Goal: Task Accomplishment & Management: Use online tool/utility

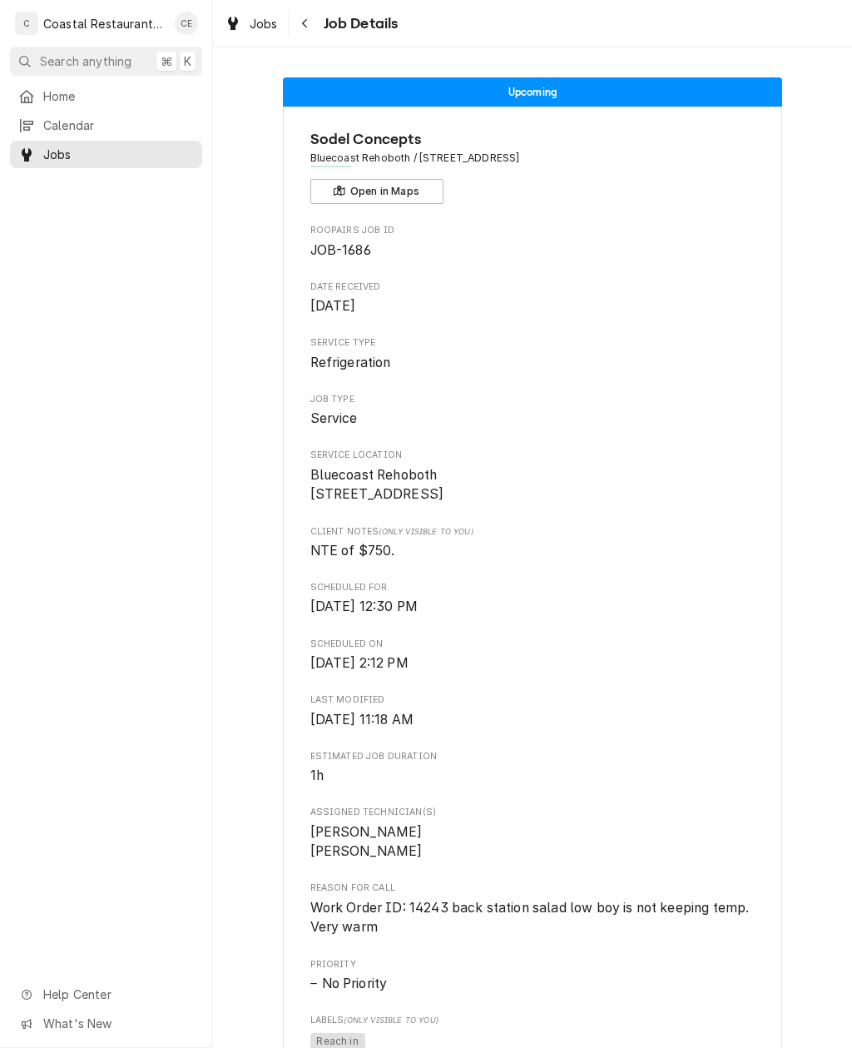
click at [109, 97] on span "Home" at bounding box center [118, 95] width 151 height 17
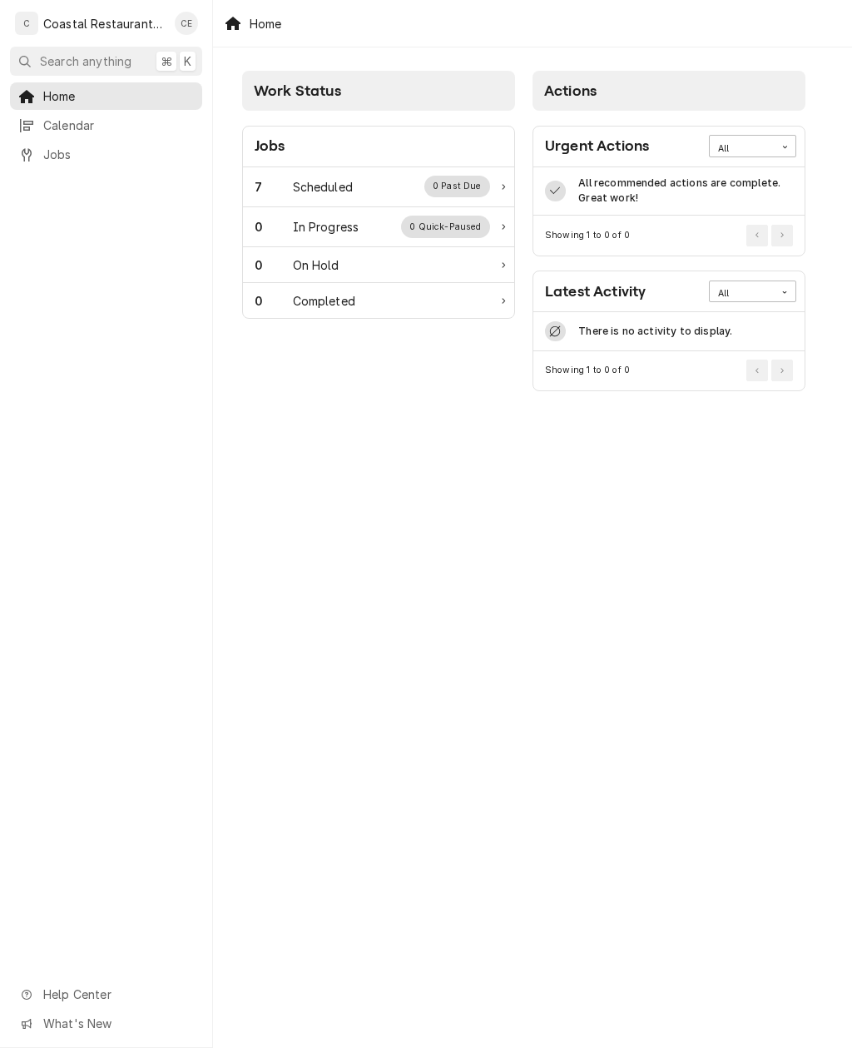
click at [52, 705] on div "Home Calendar Jobs Help Center What's New" at bounding box center [106, 565] width 212 height 966
click at [49, 708] on div "Home Calendar Jobs Help Center What's New" at bounding box center [106, 565] width 212 height 966
click at [48, 708] on div "Home Calendar Jobs Help Center What's New" at bounding box center [106, 565] width 212 height 966
click at [52, 708] on div "Home Calendar Jobs Help Center What's New" at bounding box center [106, 565] width 212 height 966
click at [51, 714] on div "Home Calendar Jobs Help Center What's New" at bounding box center [106, 565] width 212 height 966
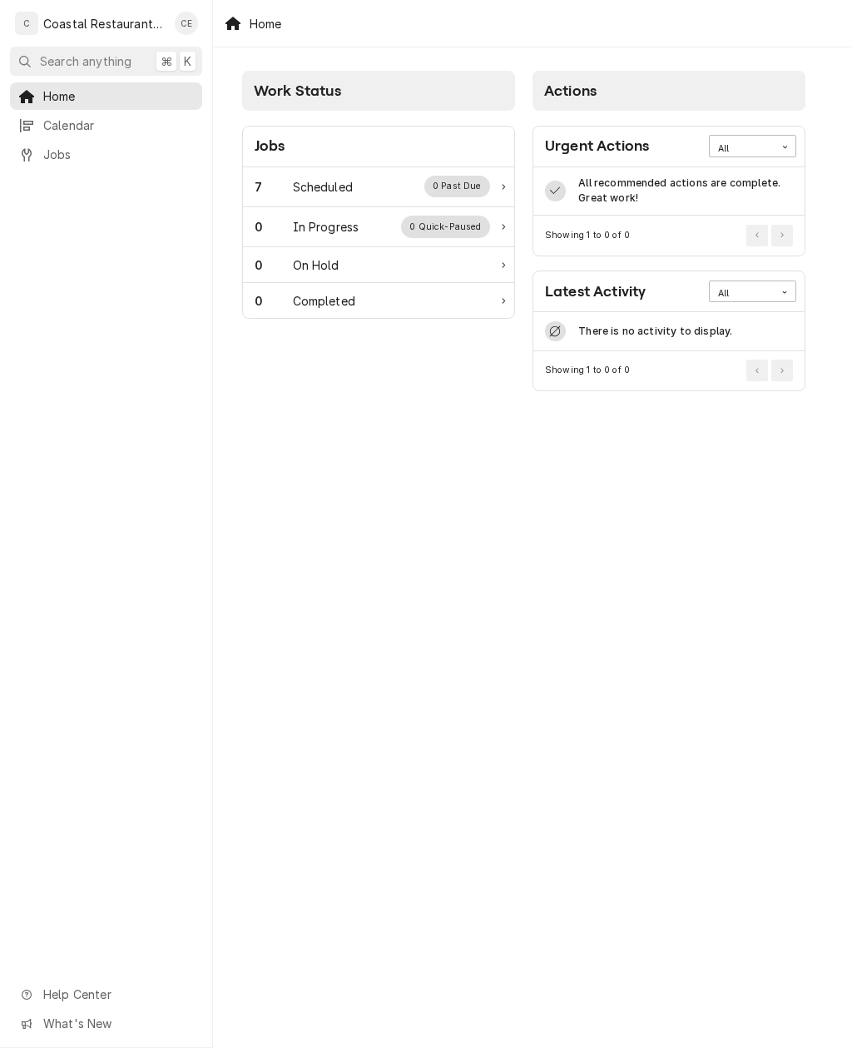
click at [407, 193] on div "7 Scheduled 0 Past Due" at bounding box center [373, 187] width 236 height 22
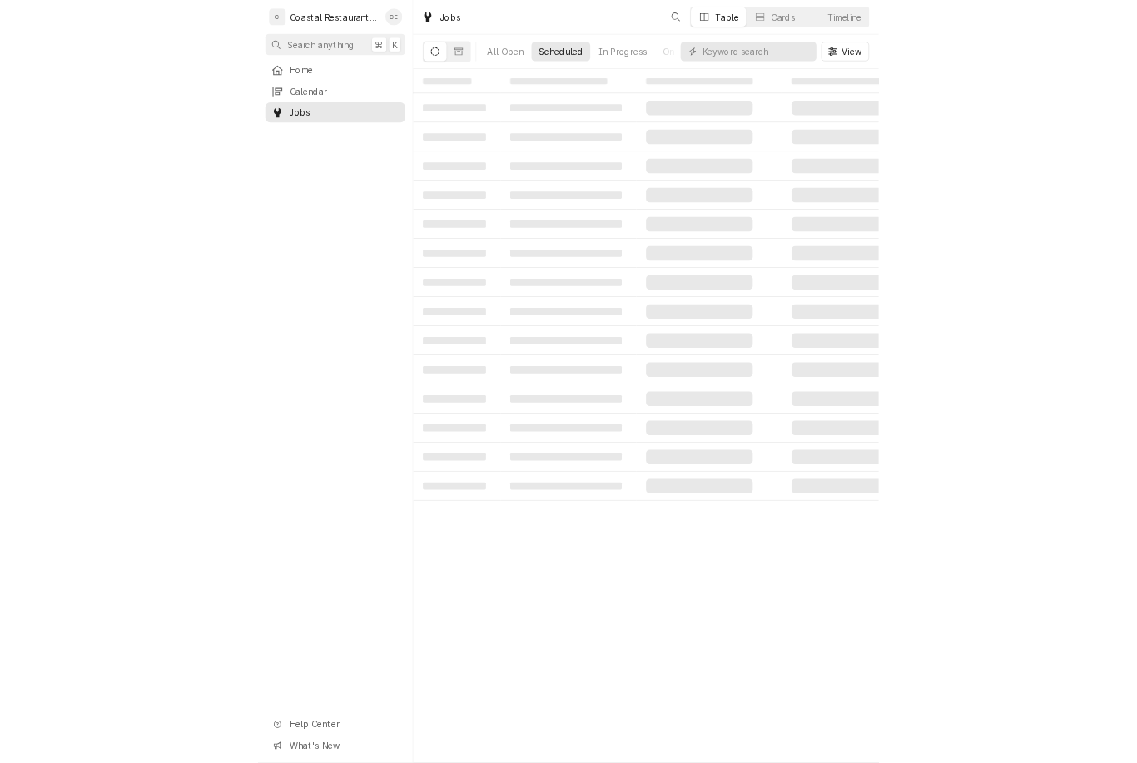
scroll to position [7, 0]
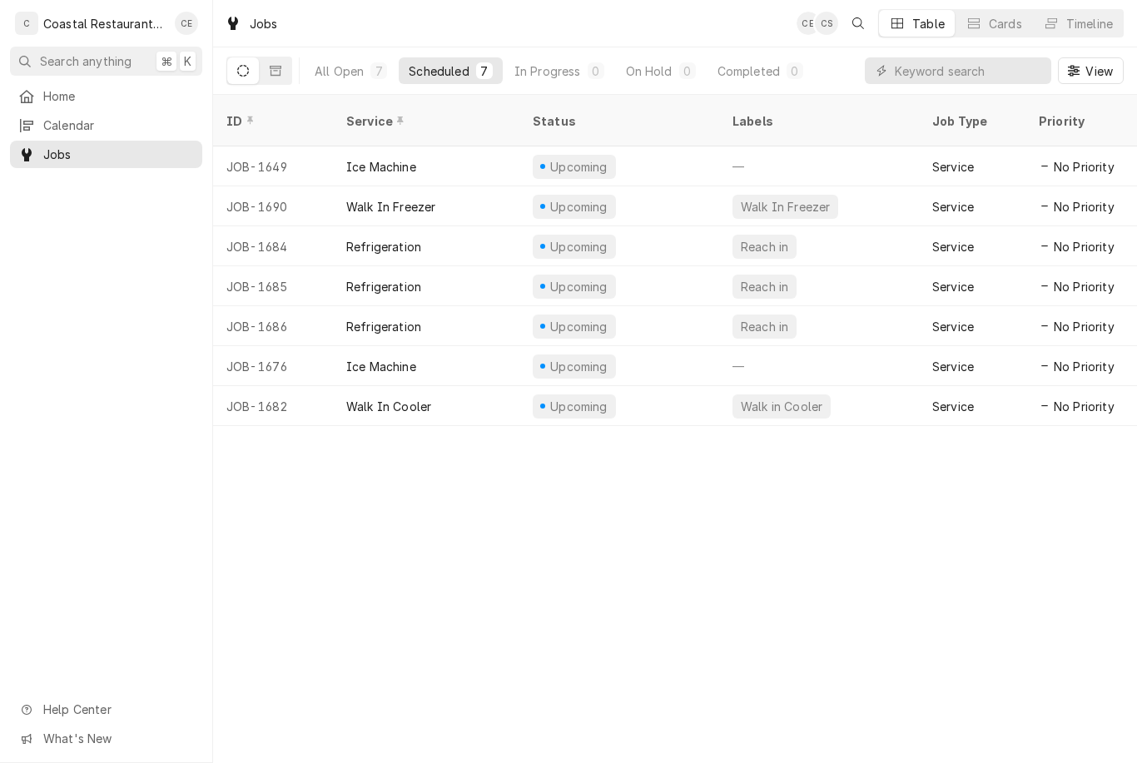
click at [474, 146] on div "Ice Machine" at bounding box center [426, 166] width 186 height 40
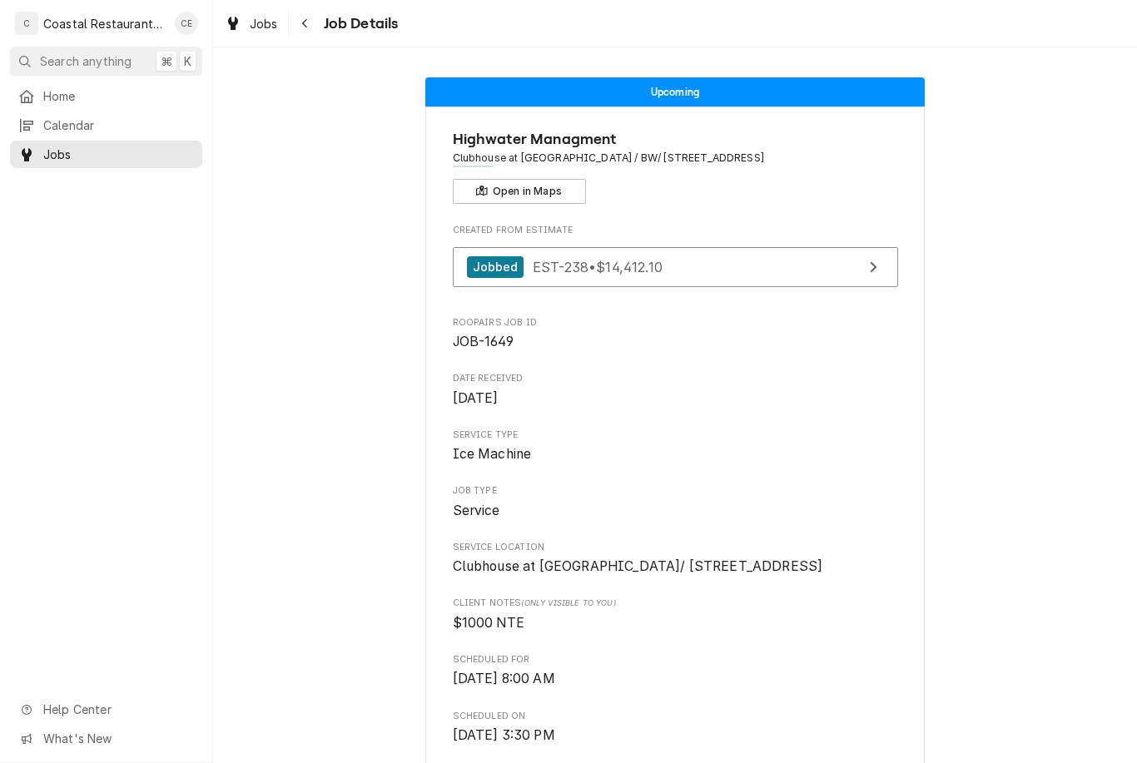
click at [549, 193] on button "Open in Maps" at bounding box center [519, 191] width 133 height 25
click at [556, 187] on button "Open in Maps" at bounding box center [519, 191] width 133 height 25
click at [539, 181] on button "Open in Maps" at bounding box center [519, 191] width 133 height 25
click at [722, 92] on div "Upcoming" at bounding box center [674, 91] width 499 height 29
click at [731, 91] on div "Upcoming" at bounding box center [674, 91] width 499 height 29
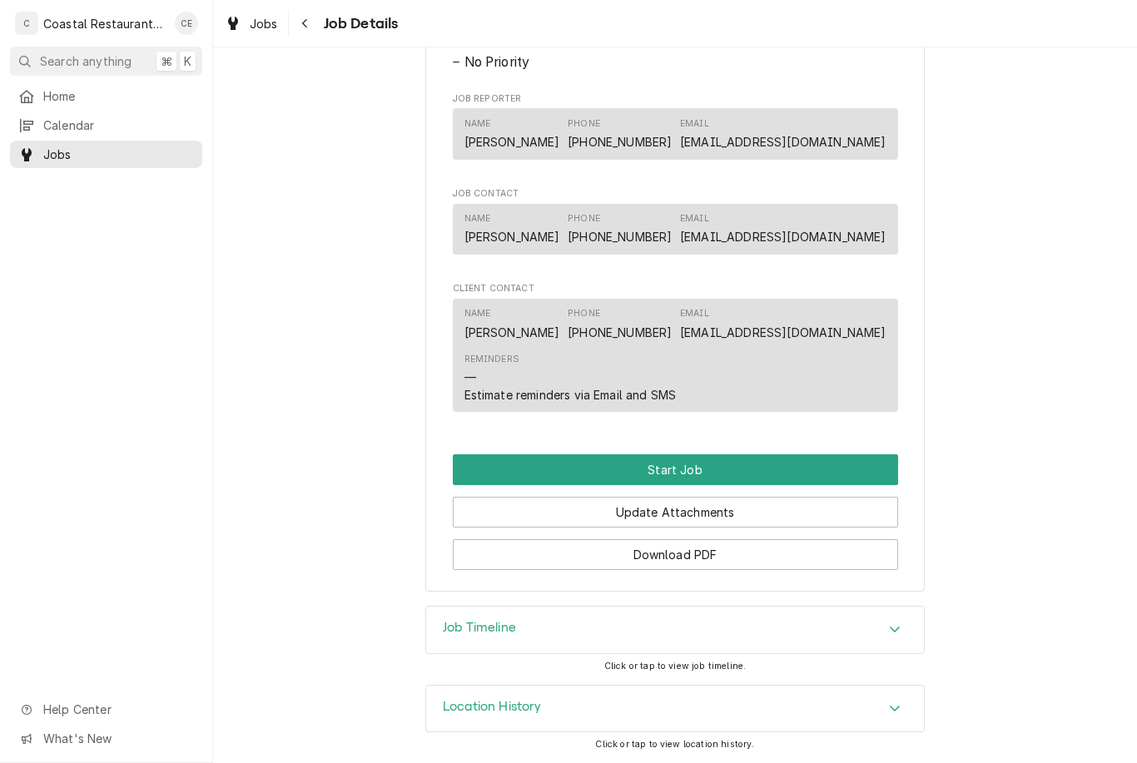
scroll to position [1013, 0]
click at [728, 465] on button "Start Job" at bounding box center [675, 469] width 445 height 31
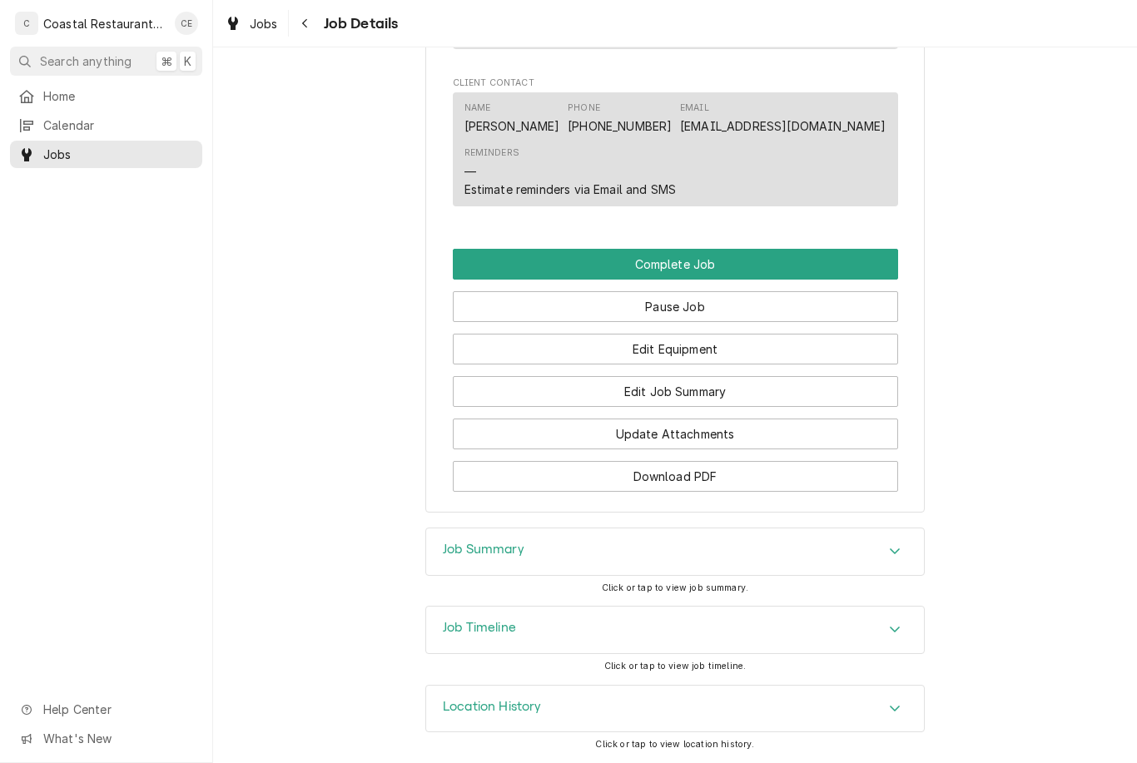
scroll to position [1499, 0]
